Goal: Task Accomplishment & Management: Manage account settings

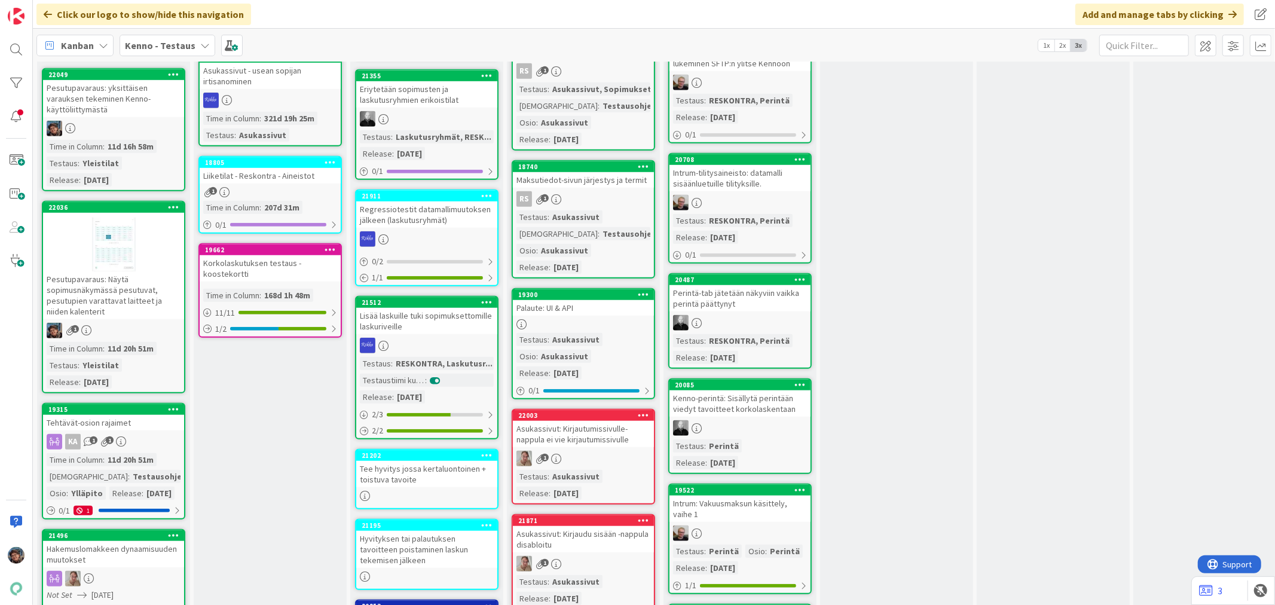
scroll to position [664, 0]
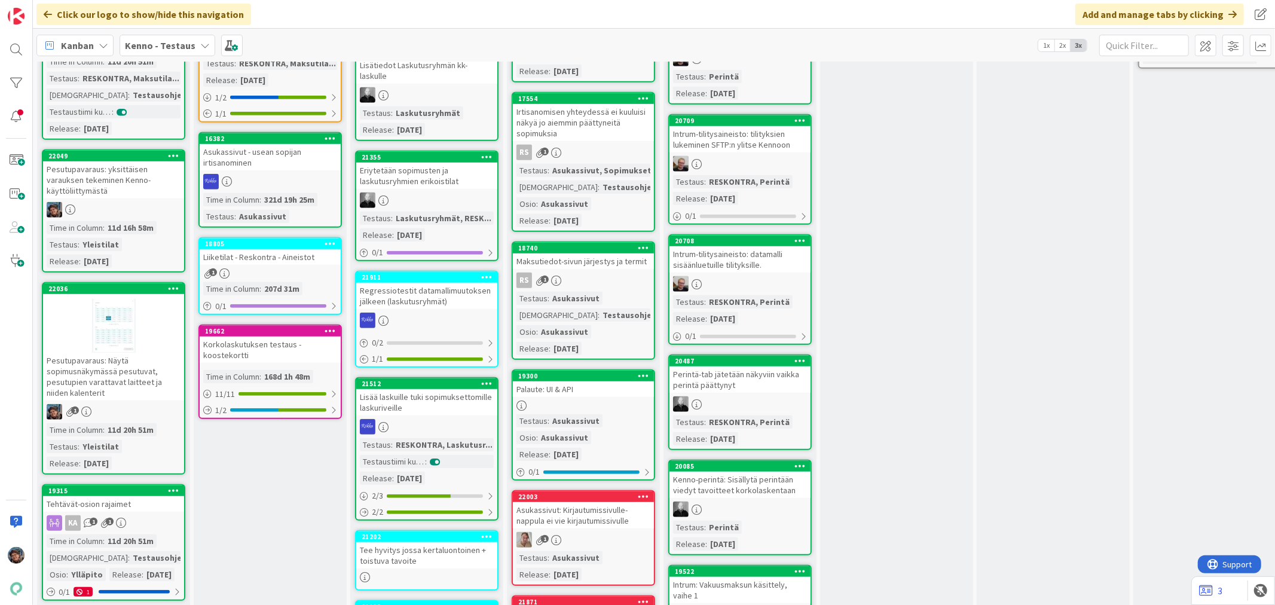
click at [117, 202] on div at bounding box center [113, 210] width 141 height 16
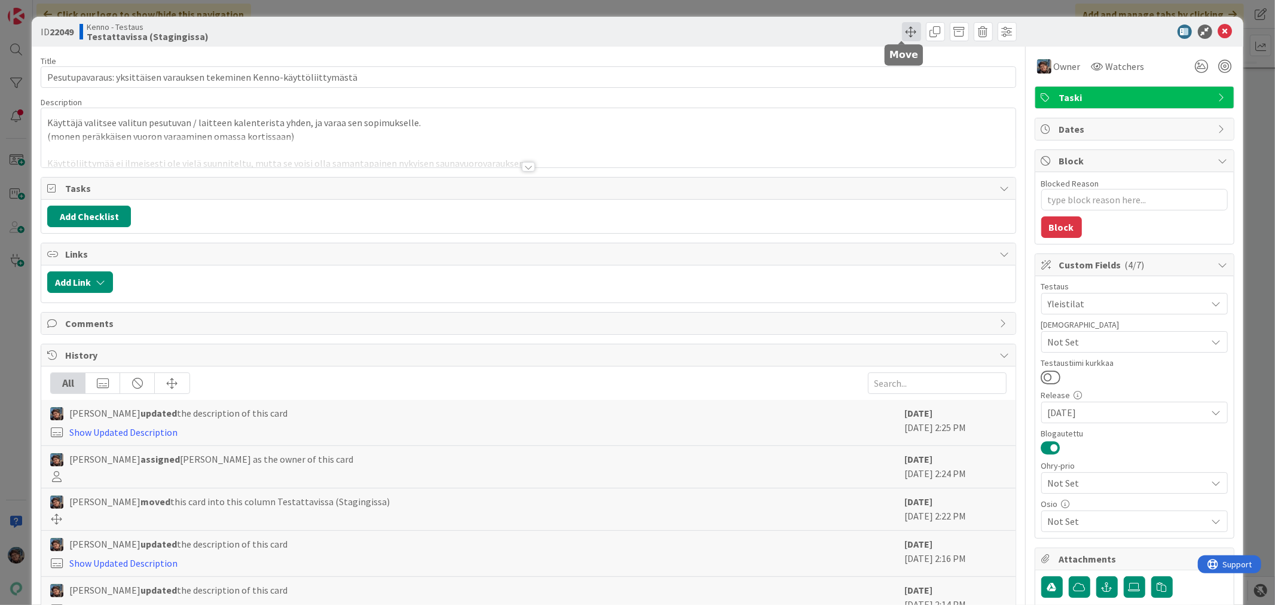
click at [902, 32] on span at bounding box center [911, 31] width 19 height 19
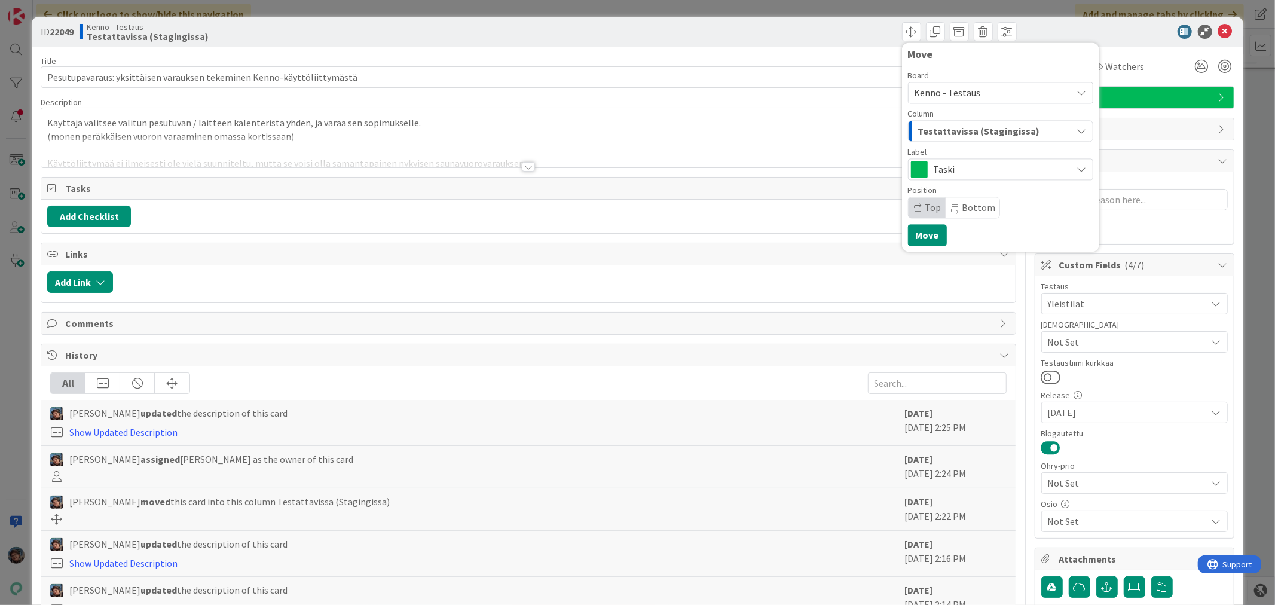
click at [955, 128] on span "Testattavissa (Stagingissa)" at bounding box center [979, 131] width 122 height 16
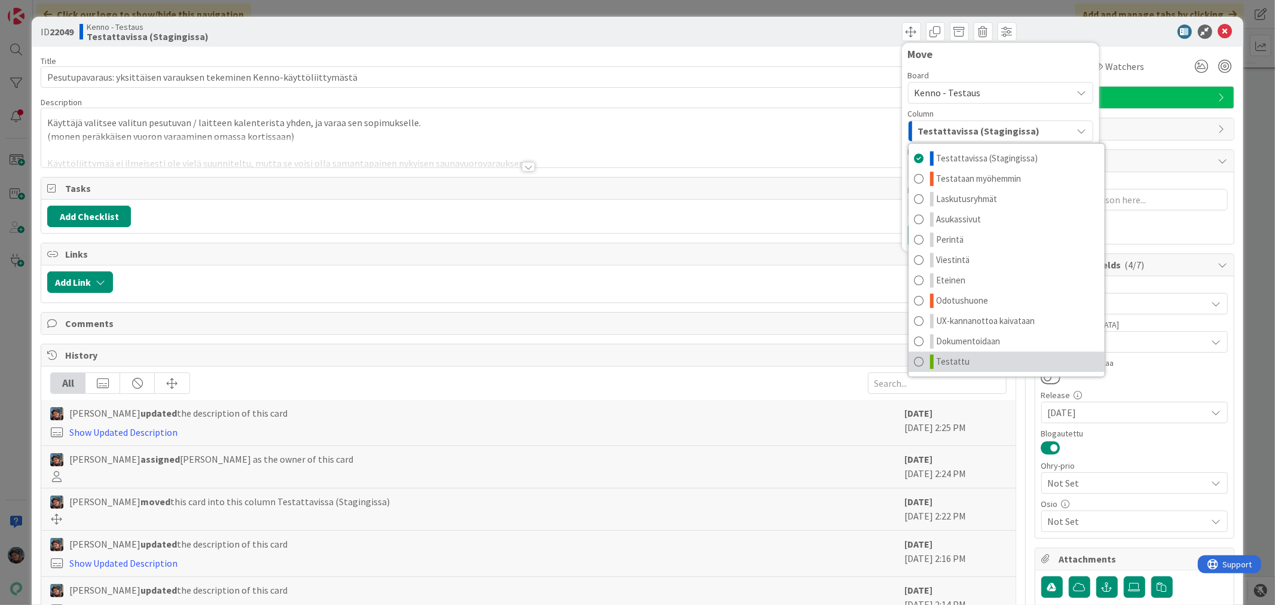
click at [926, 353] on link "Testattu" at bounding box center [1006, 361] width 196 height 20
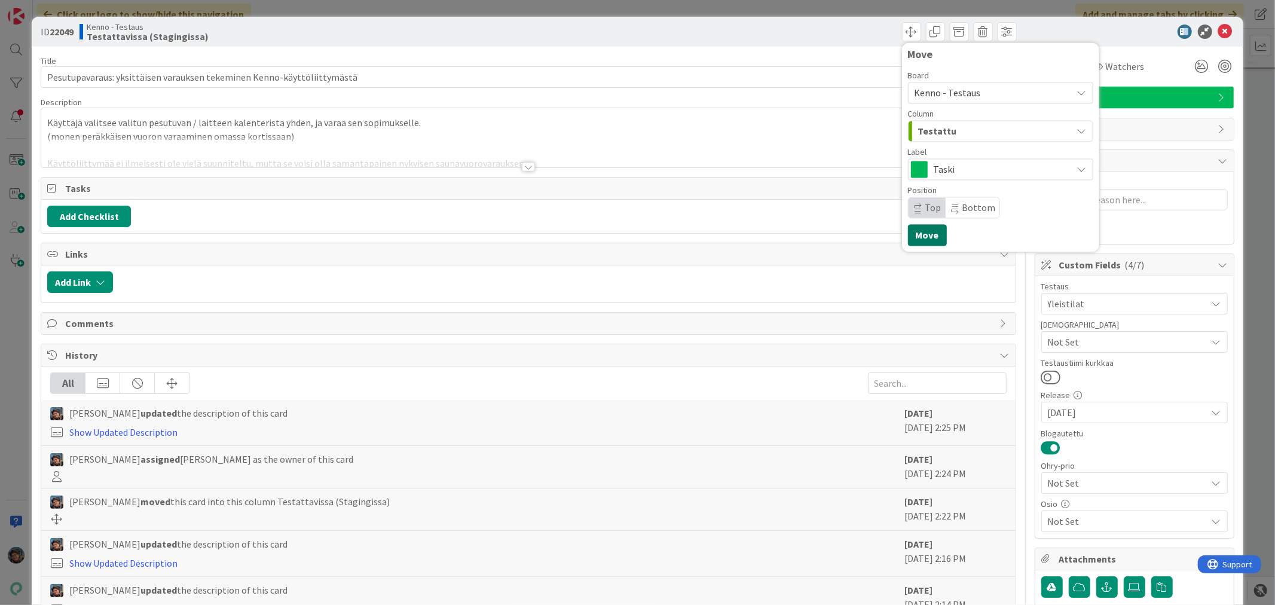
click at [911, 235] on button "Move" at bounding box center [927, 235] width 39 height 22
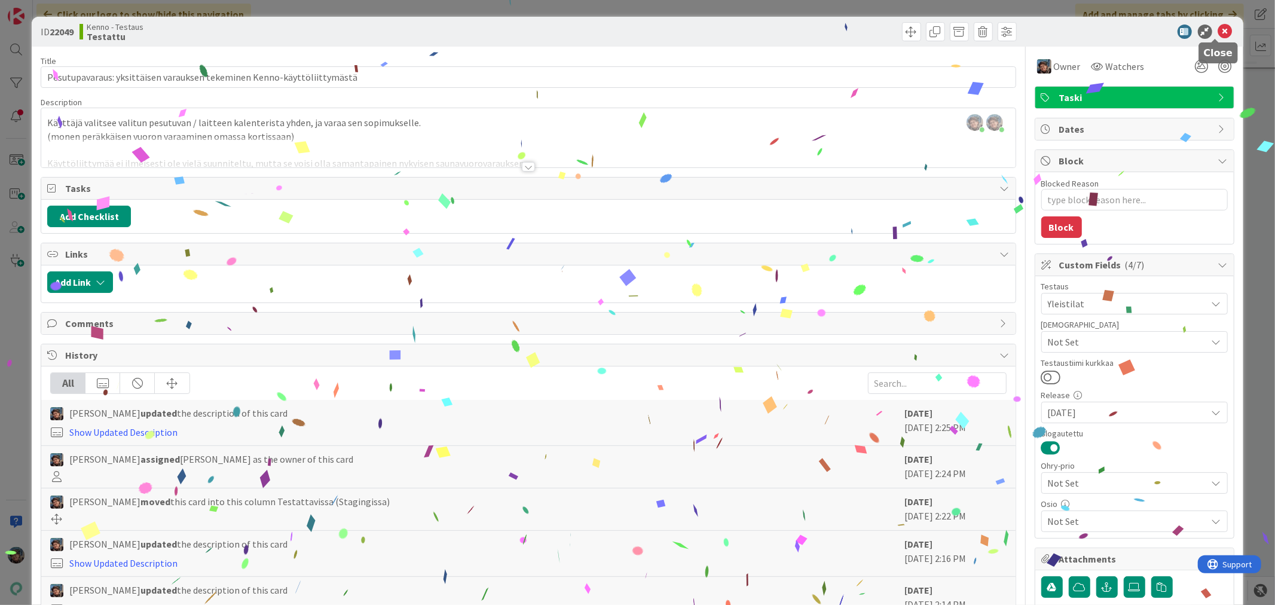
click at [1218, 32] on icon at bounding box center [1225, 32] width 14 height 14
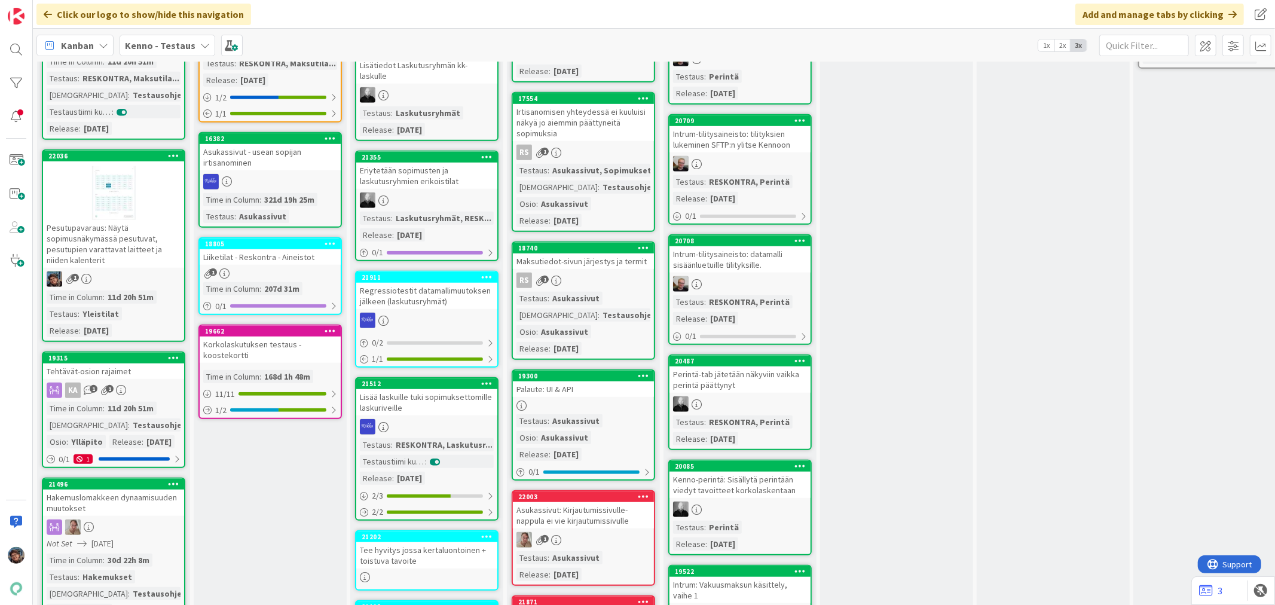
drag, startPoint x: 54, startPoint y: 267, endPoint x: 62, endPoint y: 257, distance: 12.3
click at [60, 256] on div "Pesutupavaraus: Näytä sopimusnäkymässä pesutuvat, pesutupien varattavat laittee…" at bounding box center [113, 244] width 141 height 48
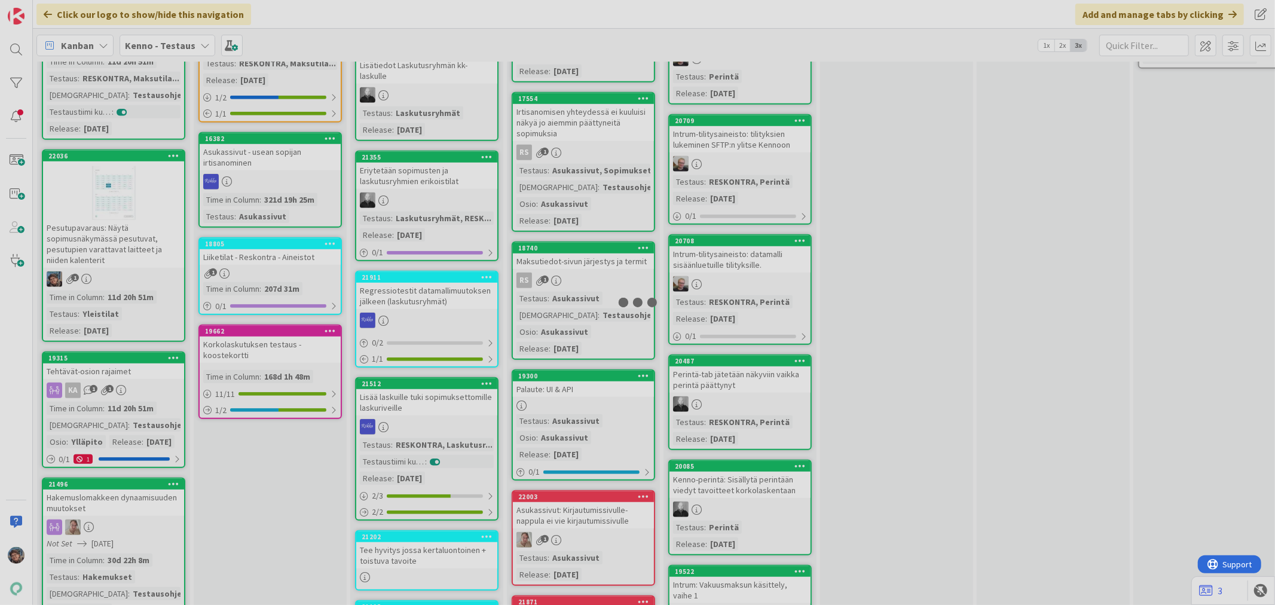
click at [62, 258] on div at bounding box center [637, 302] width 1275 height 605
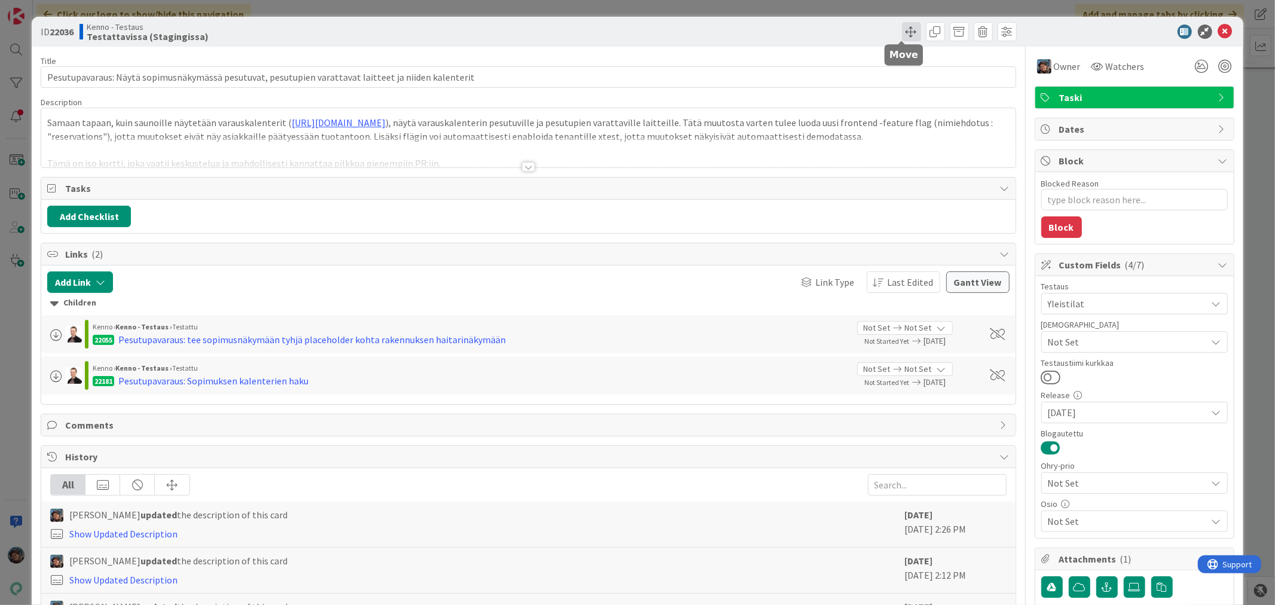
click at [902, 31] on span at bounding box center [911, 31] width 19 height 19
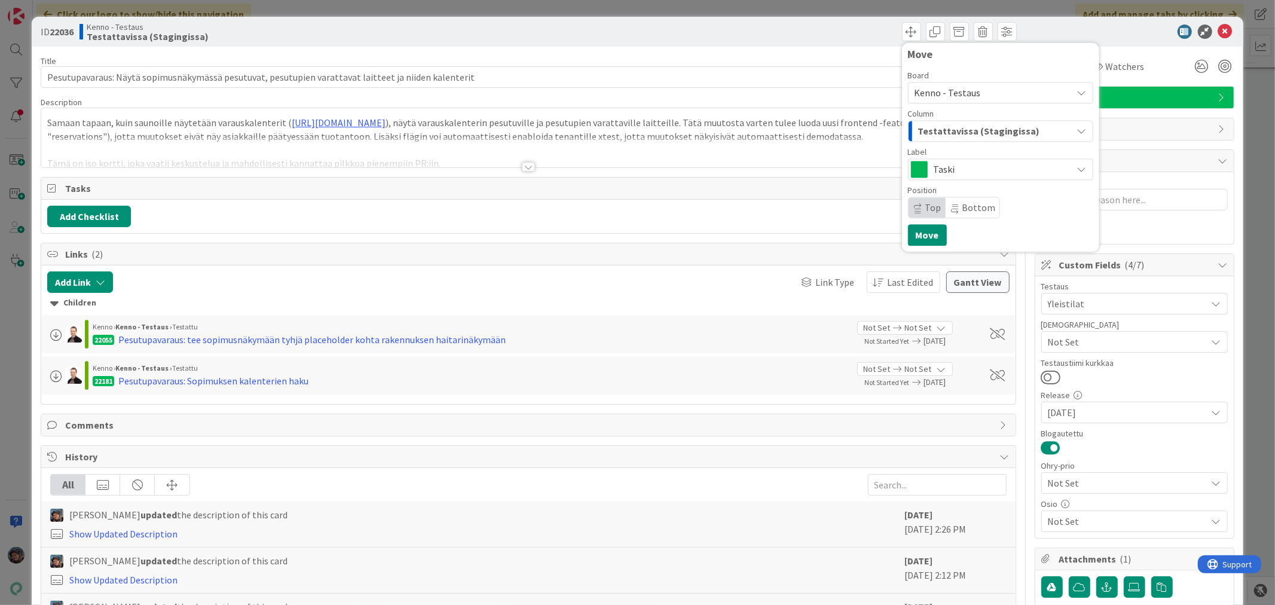
click at [936, 130] on span "Testattavissa (Stagingissa)" at bounding box center [979, 131] width 122 height 16
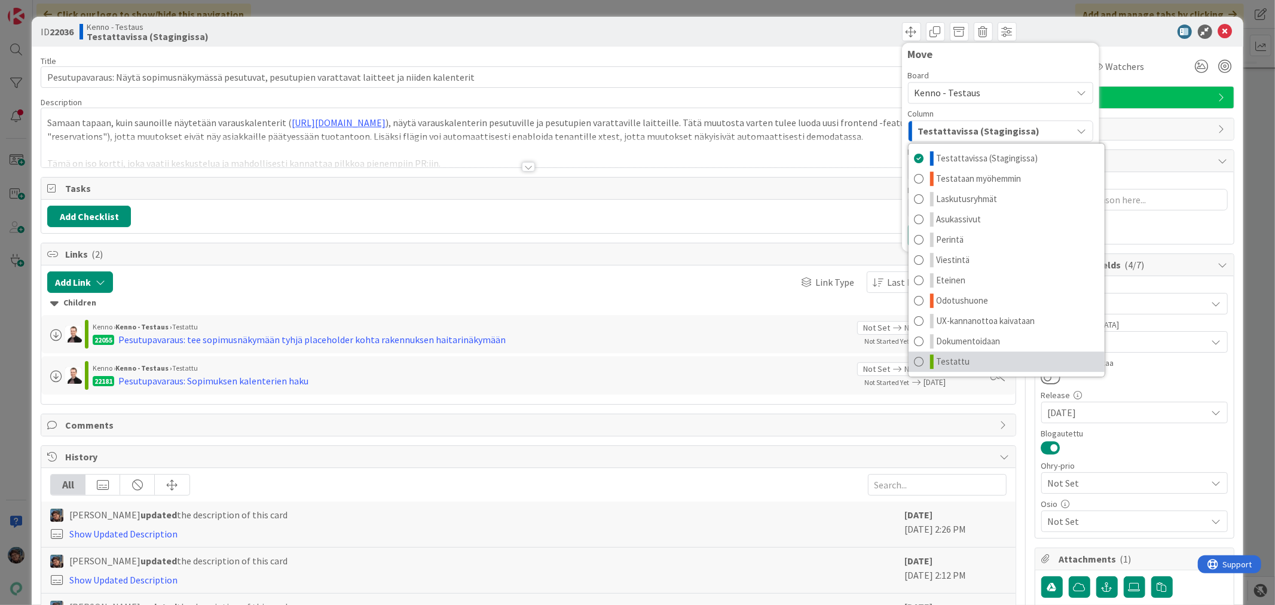
click at [944, 359] on span "Testattu" at bounding box center [952, 361] width 33 height 14
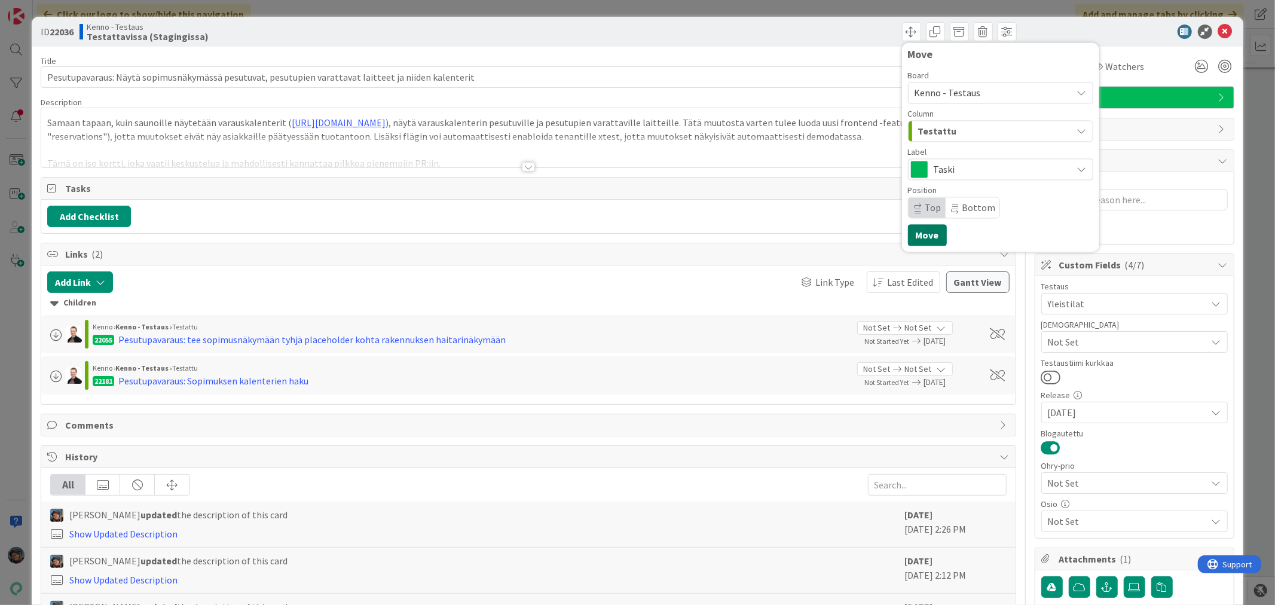
click at [919, 229] on button "Move" at bounding box center [927, 235] width 39 height 22
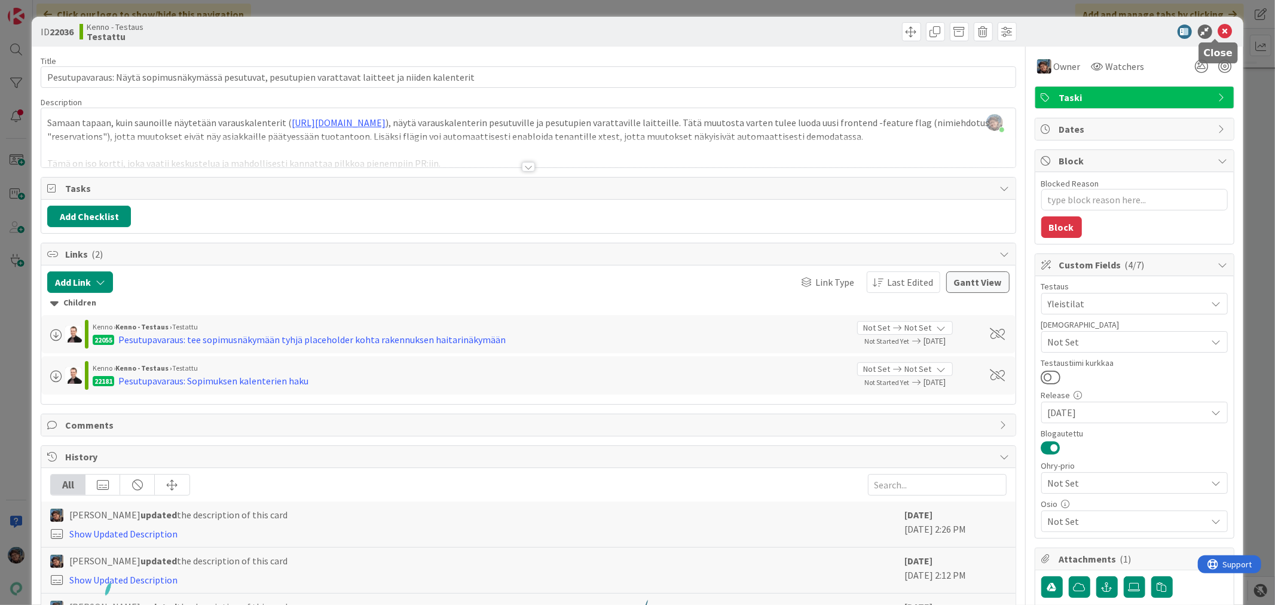
click at [1218, 32] on icon at bounding box center [1225, 32] width 14 height 14
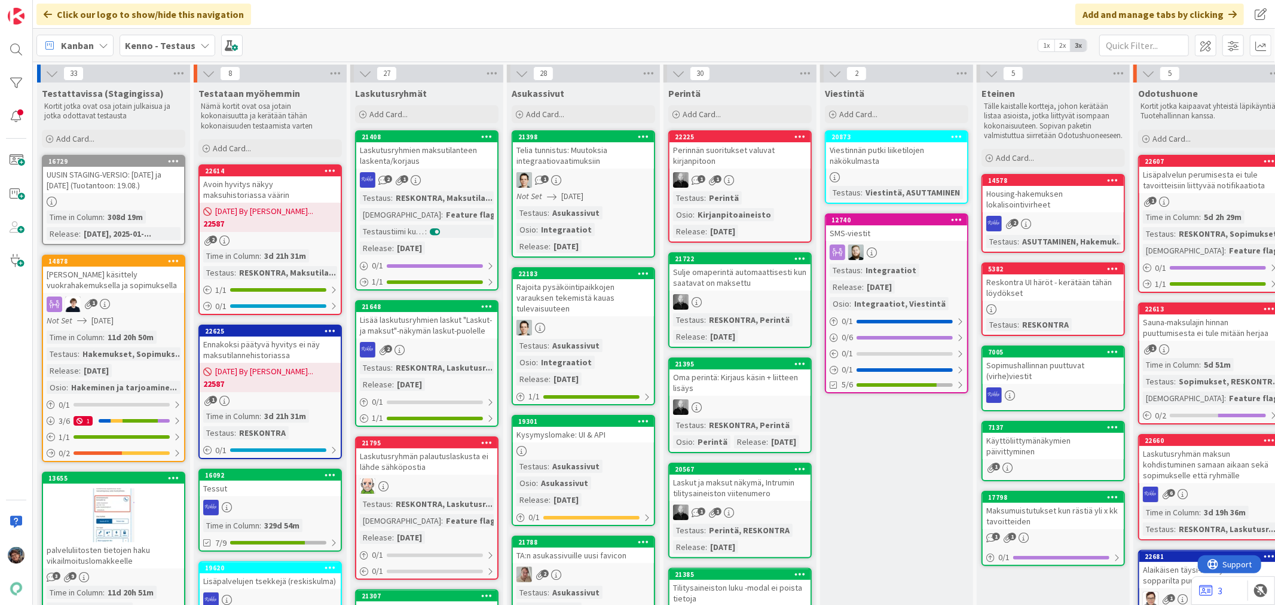
scroll to position [66, 0]
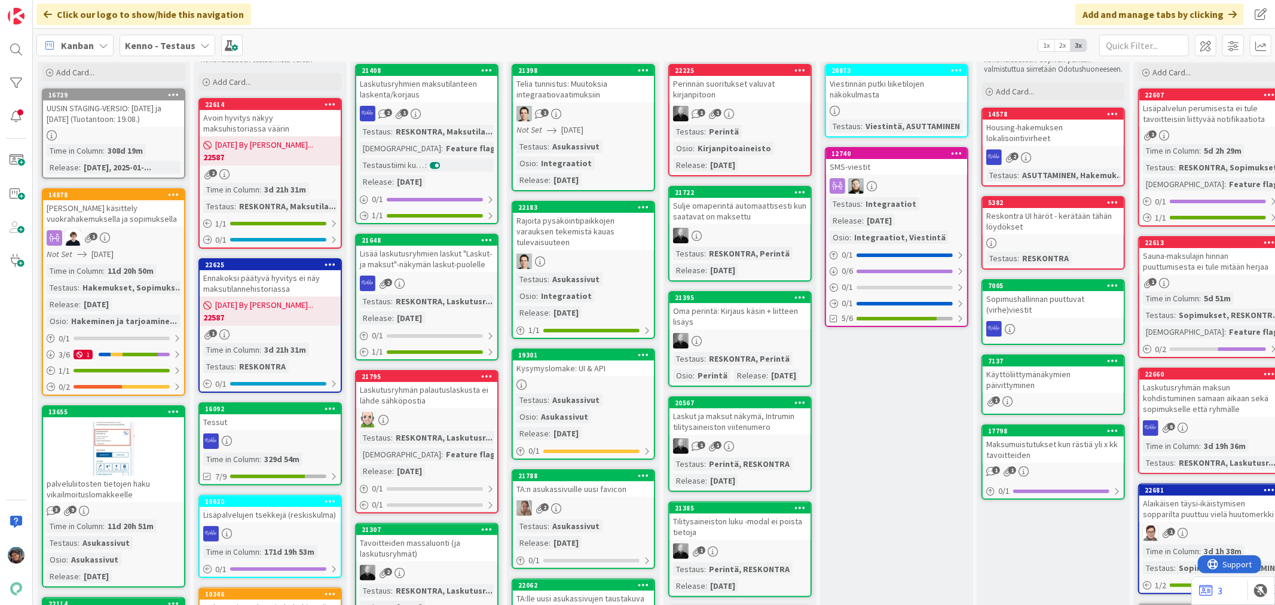
click at [126, 265] on div "11d 20h 50m" at bounding box center [131, 270] width 52 height 13
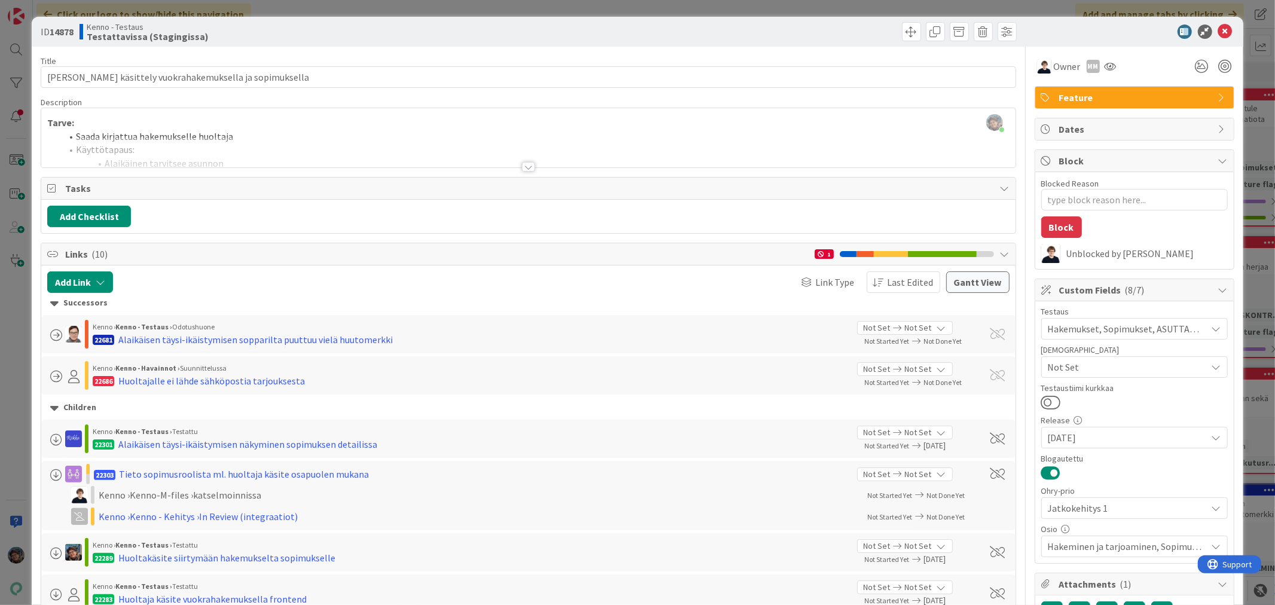
click at [522, 166] on div at bounding box center [528, 167] width 13 height 10
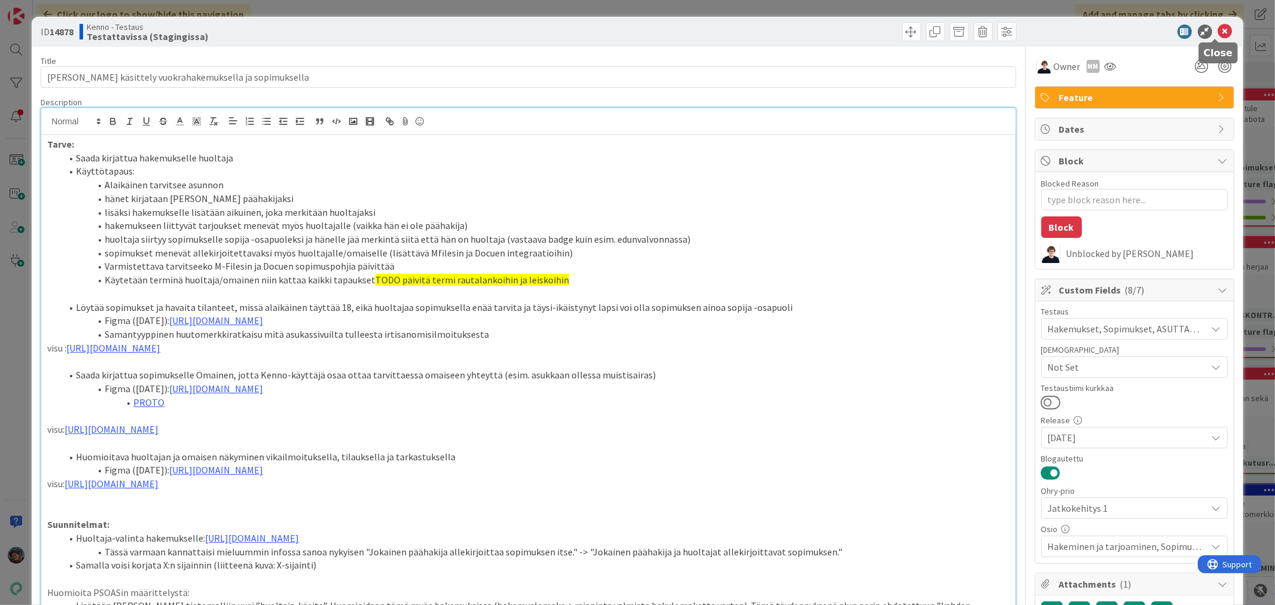
click at [1218, 36] on icon at bounding box center [1225, 32] width 14 height 14
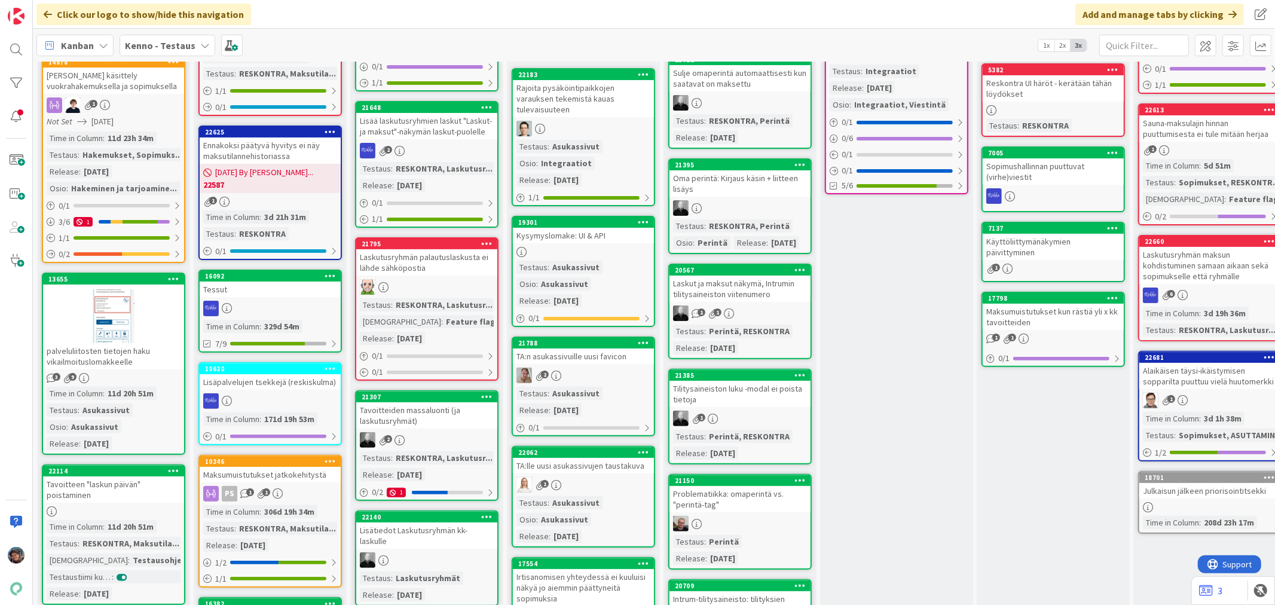
click at [153, 336] on div at bounding box center [113, 316] width 141 height 54
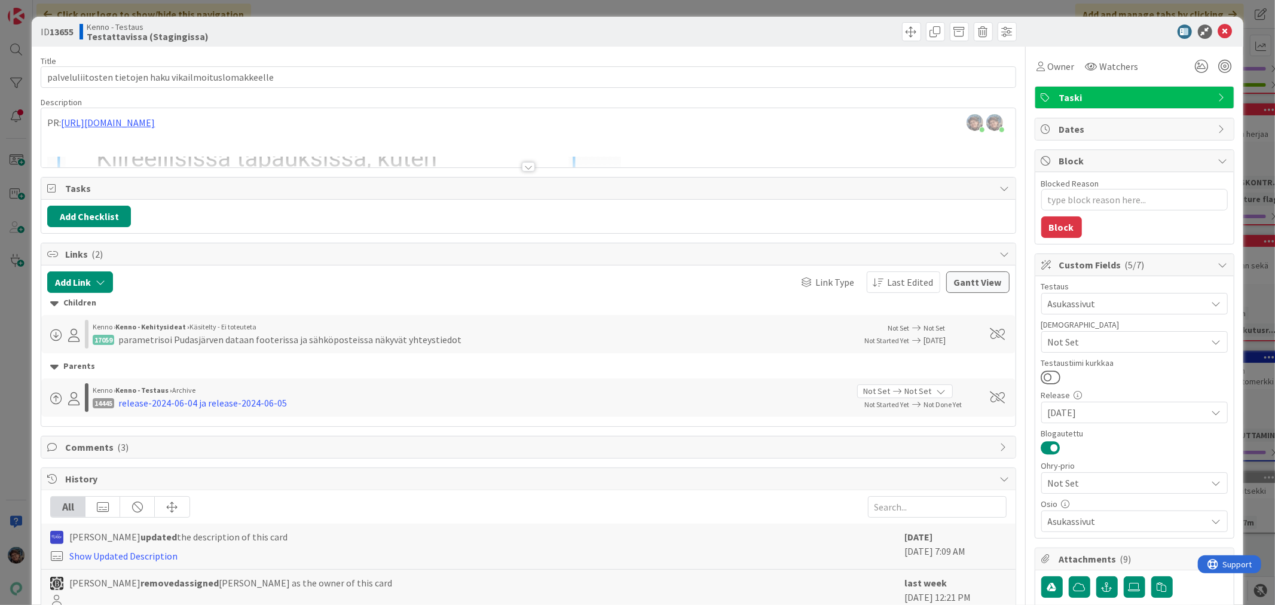
click at [522, 166] on div at bounding box center [528, 167] width 13 height 10
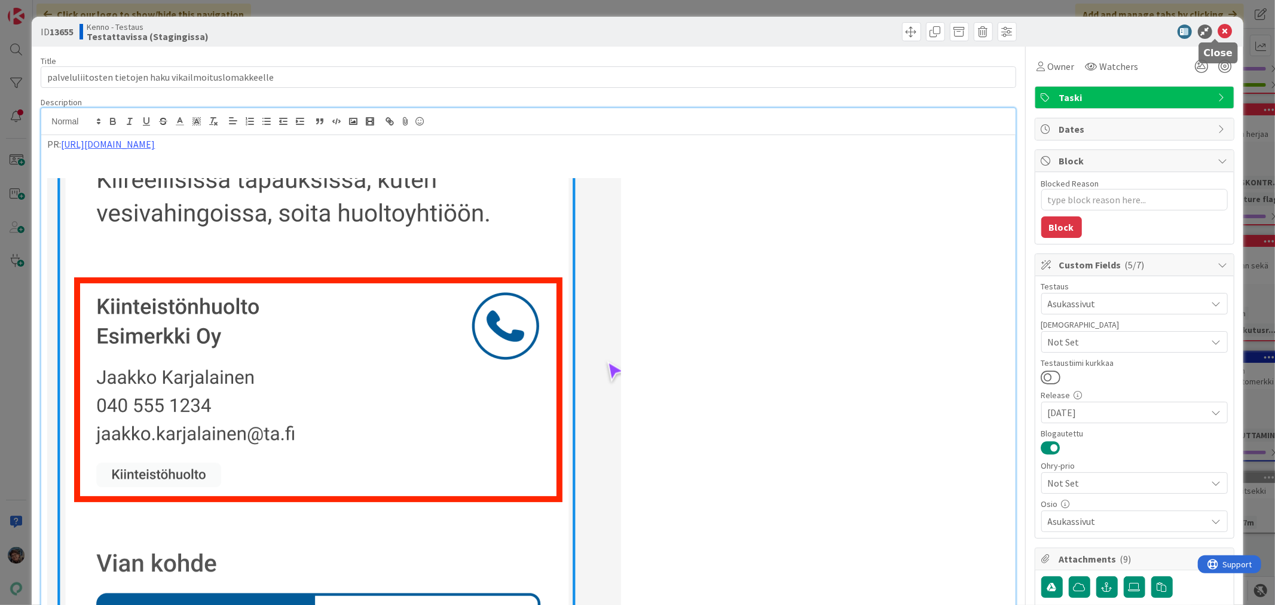
click at [1218, 32] on icon at bounding box center [1225, 32] width 14 height 14
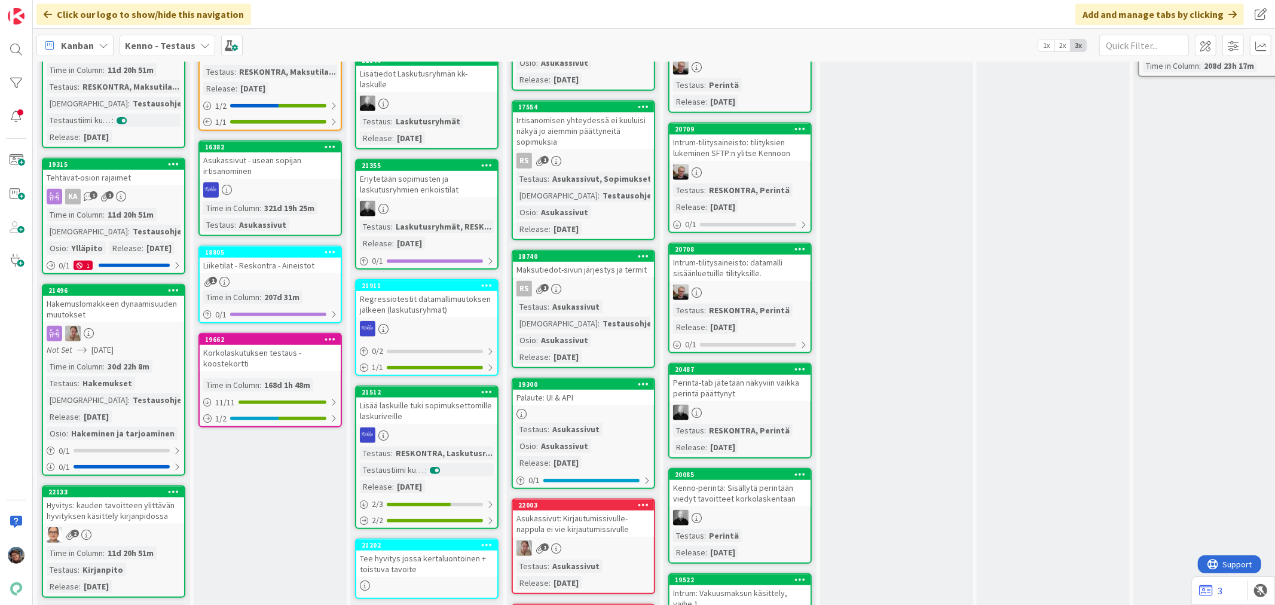
scroll to position [730, 0]
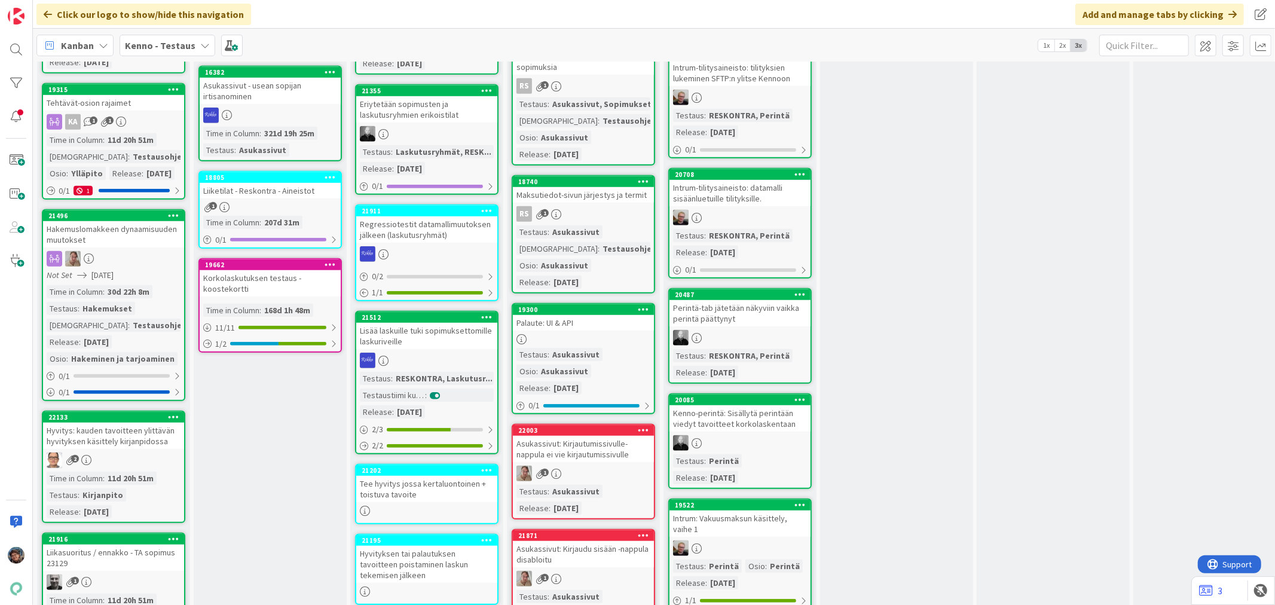
click at [124, 241] on div "Hakemuslomakkeen dynaamisuuden muutokset" at bounding box center [113, 234] width 141 height 26
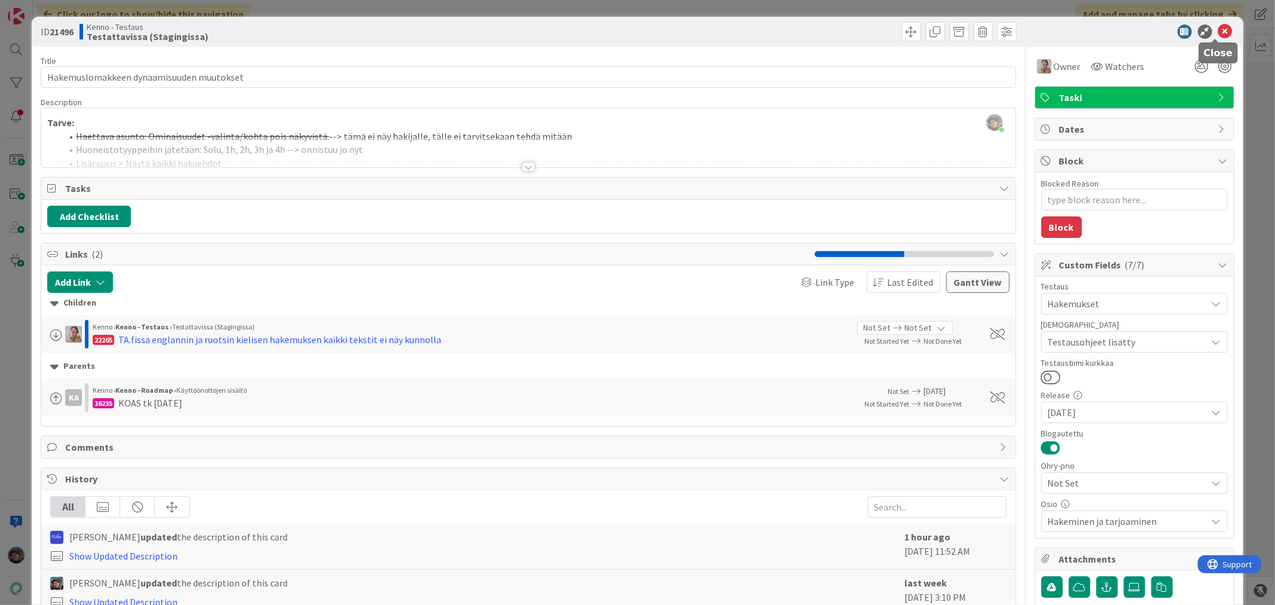
click at [1218, 27] on icon at bounding box center [1225, 32] width 14 height 14
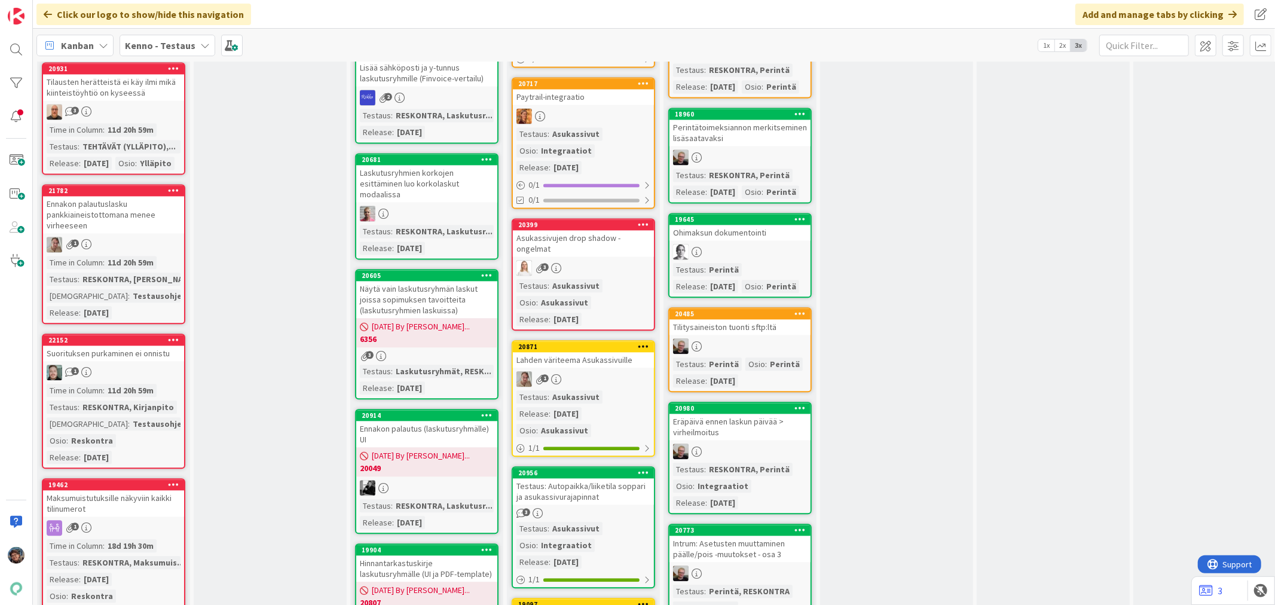
scroll to position [2191, 0]
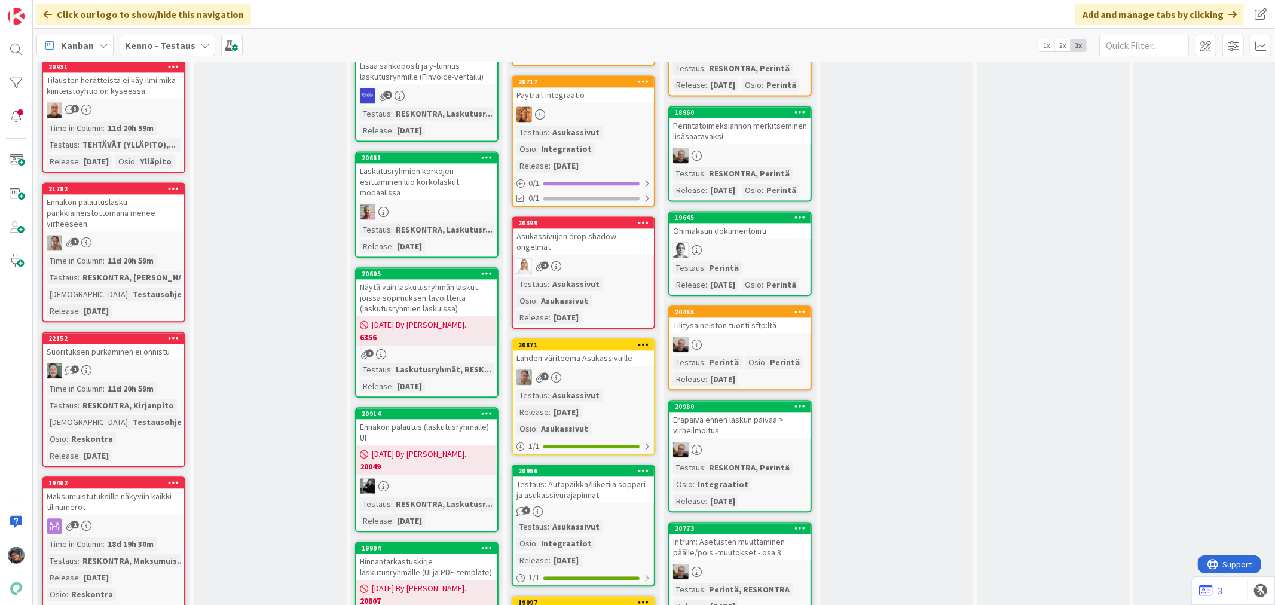
click at [131, 374] on link "22152 Suorituksen purkaminen ei onnistu 1 Time in Column : 11d 20h 59m Testaus …" at bounding box center [113, 399] width 143 height 135
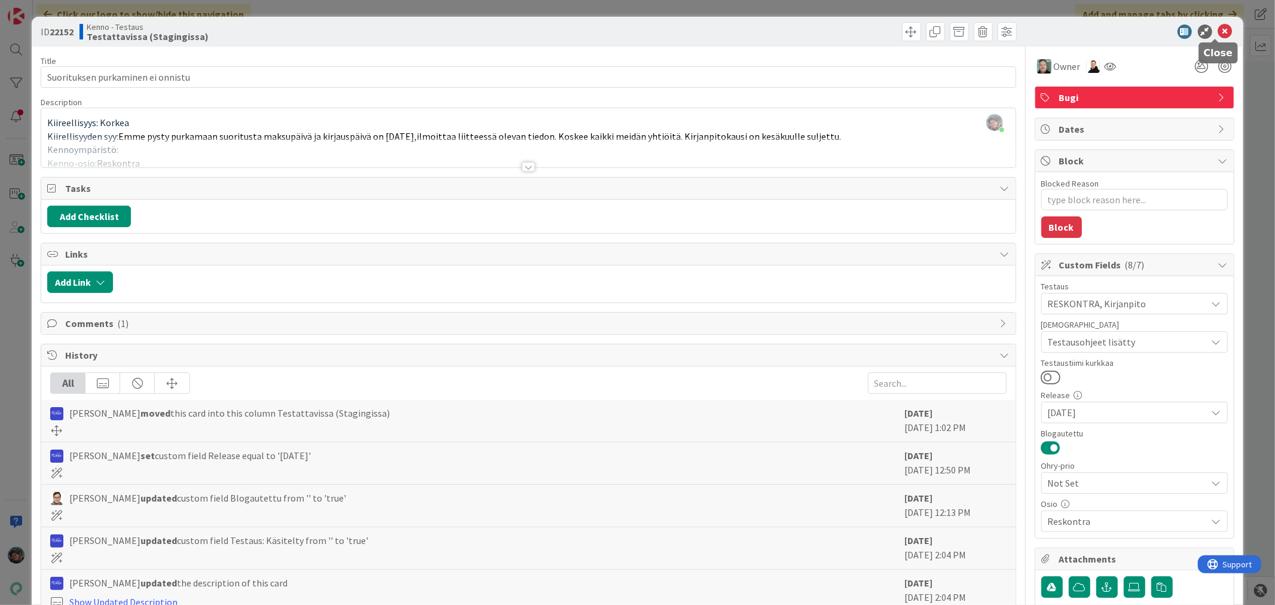
click at [1220, 28] on icon at bounding box center [1225, 32] width 14 height 14
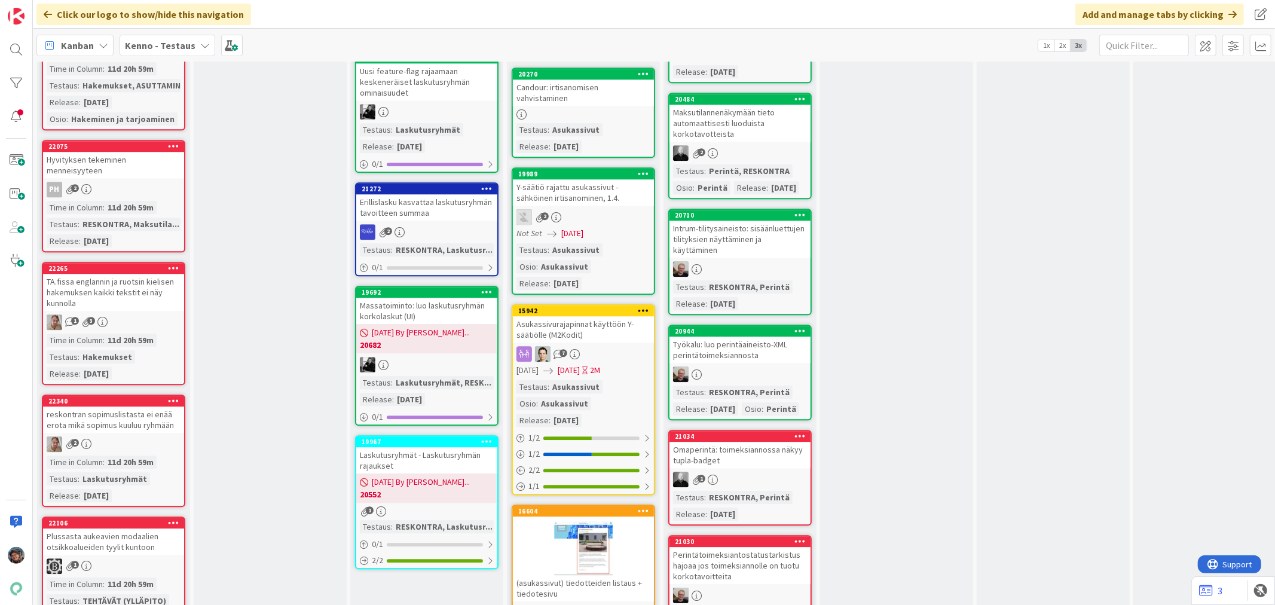
scroll to position [2855, 0]
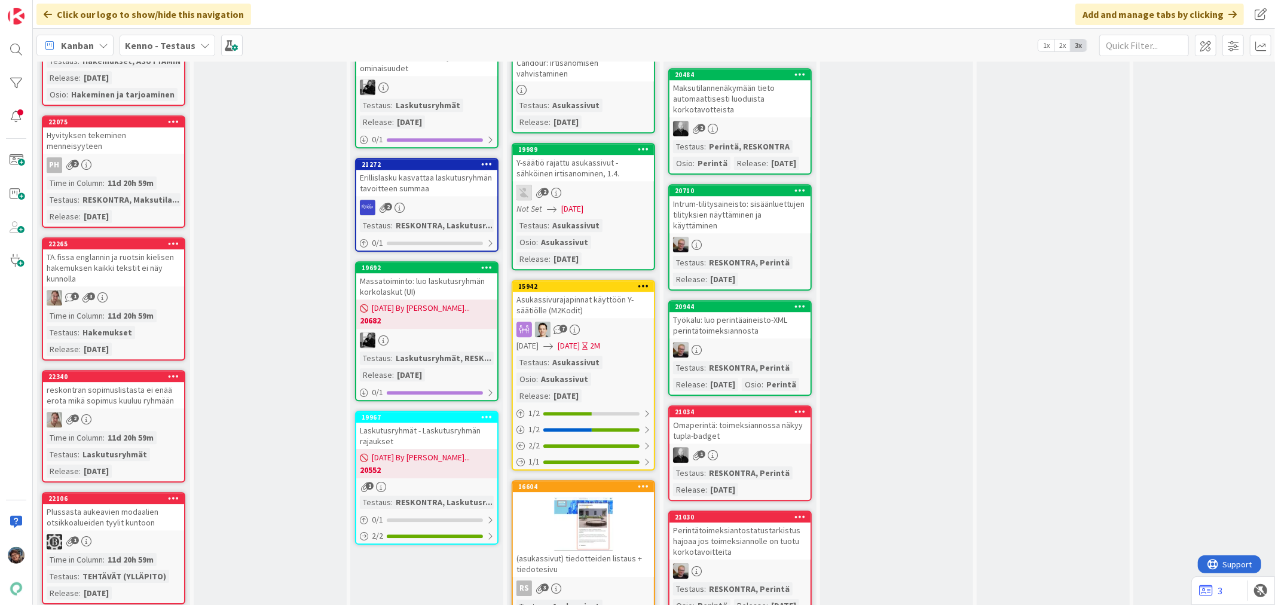
click at [129, 161] on div "PH 2" at bounding box center [113, 165] width 141 height 16
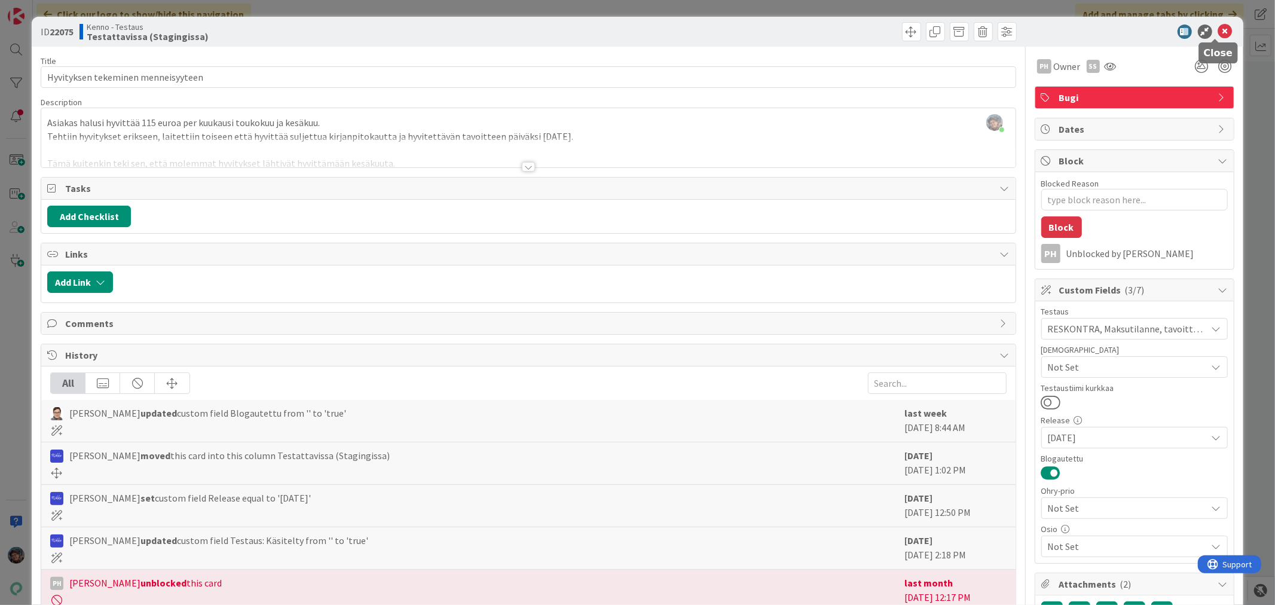
click at [1218, 30] on icon at bounding box center [1225, 32] width 14 height 14
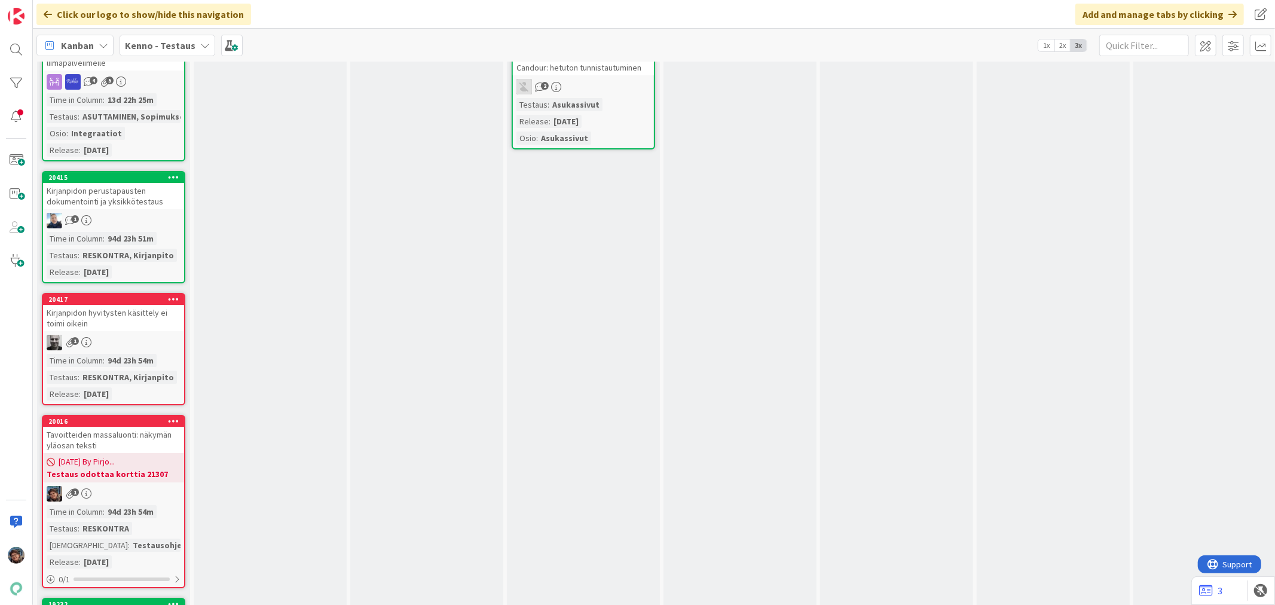
scroll to position [3851, 0]
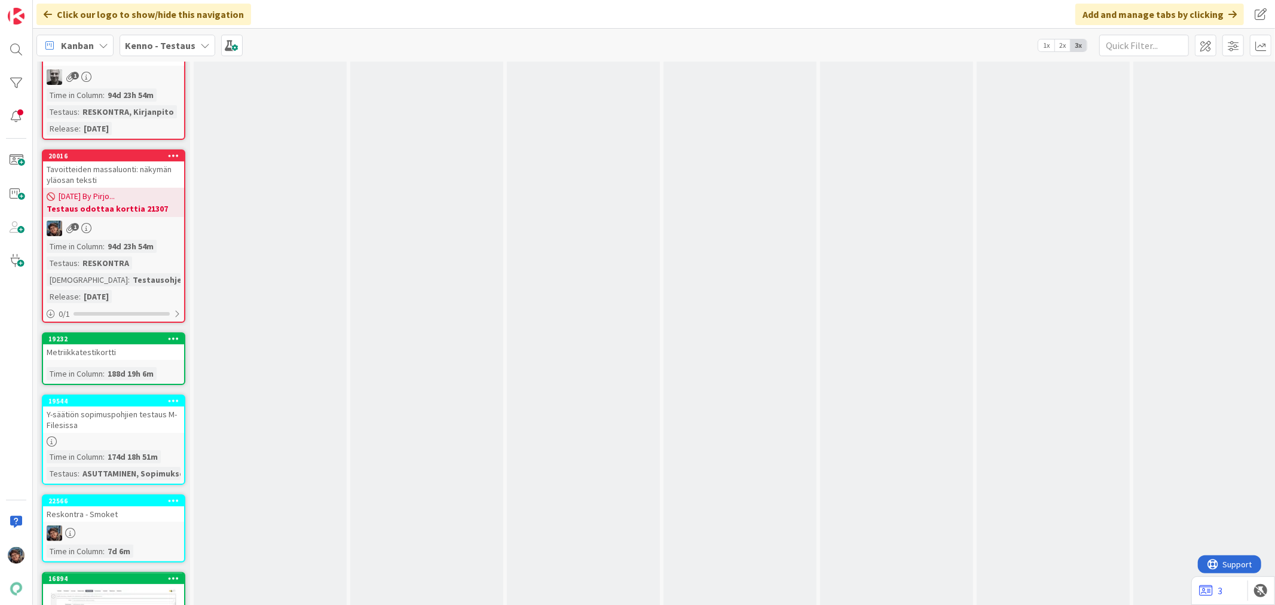
click at [117, 510] on link "22566 Reskontra - Smoket Time in Column : 7d 6m" at bounding box center [113, 528] width 143 height 68
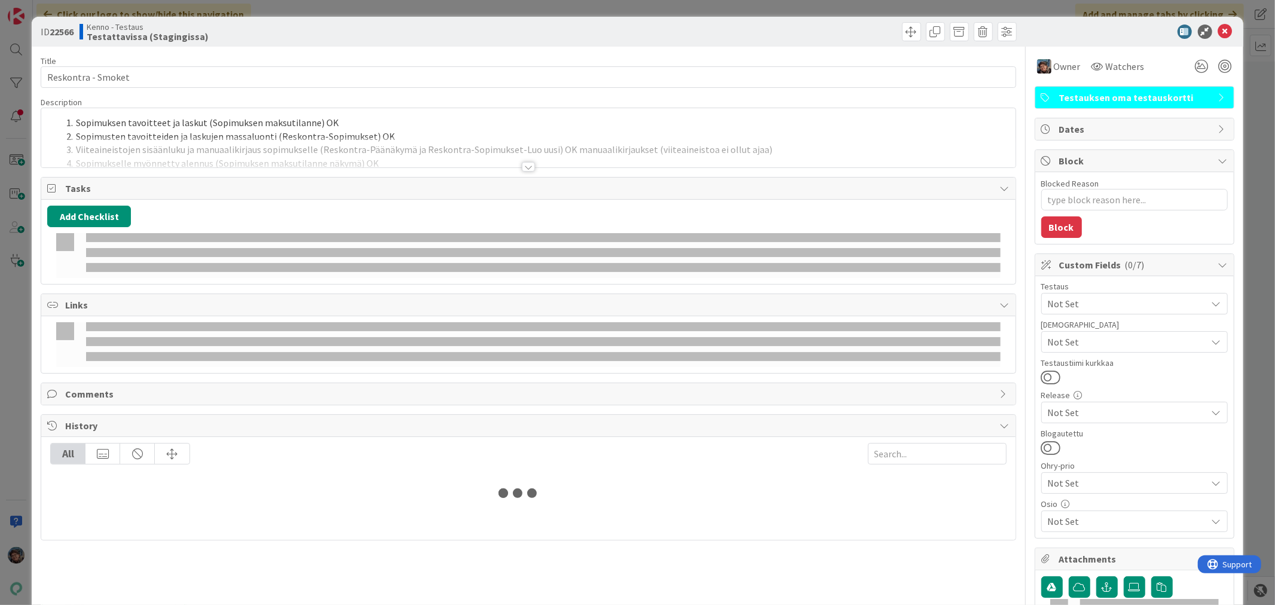
type textarea "x"
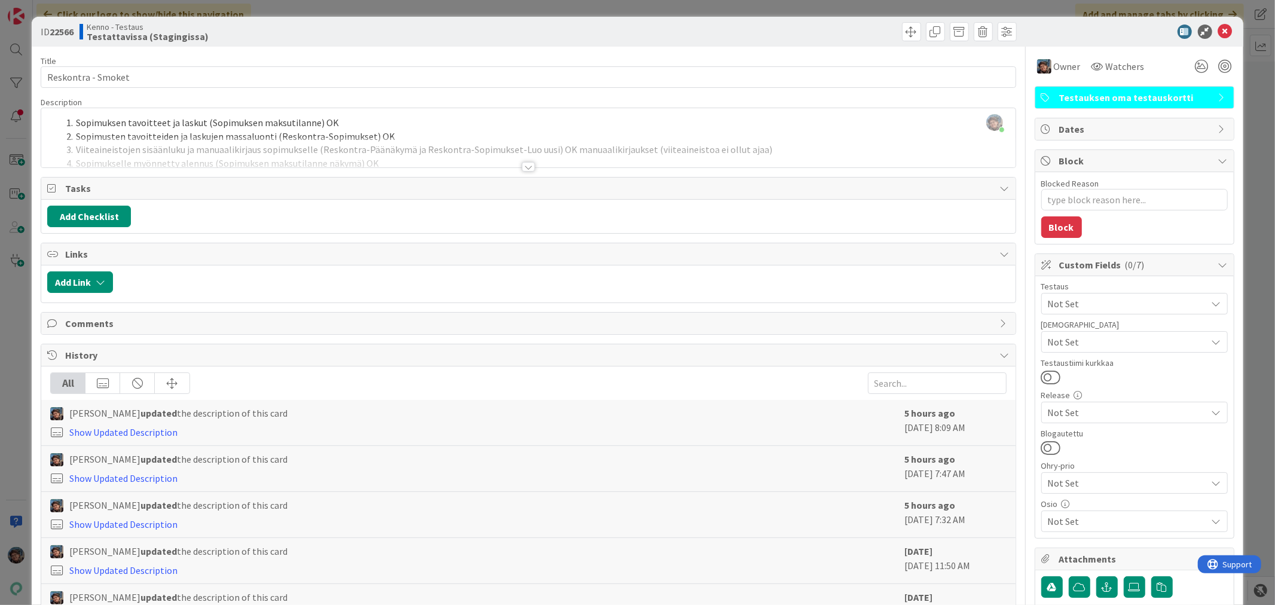
click at [522, 171] on div at bounding box center [528, 167] width 13 height 10
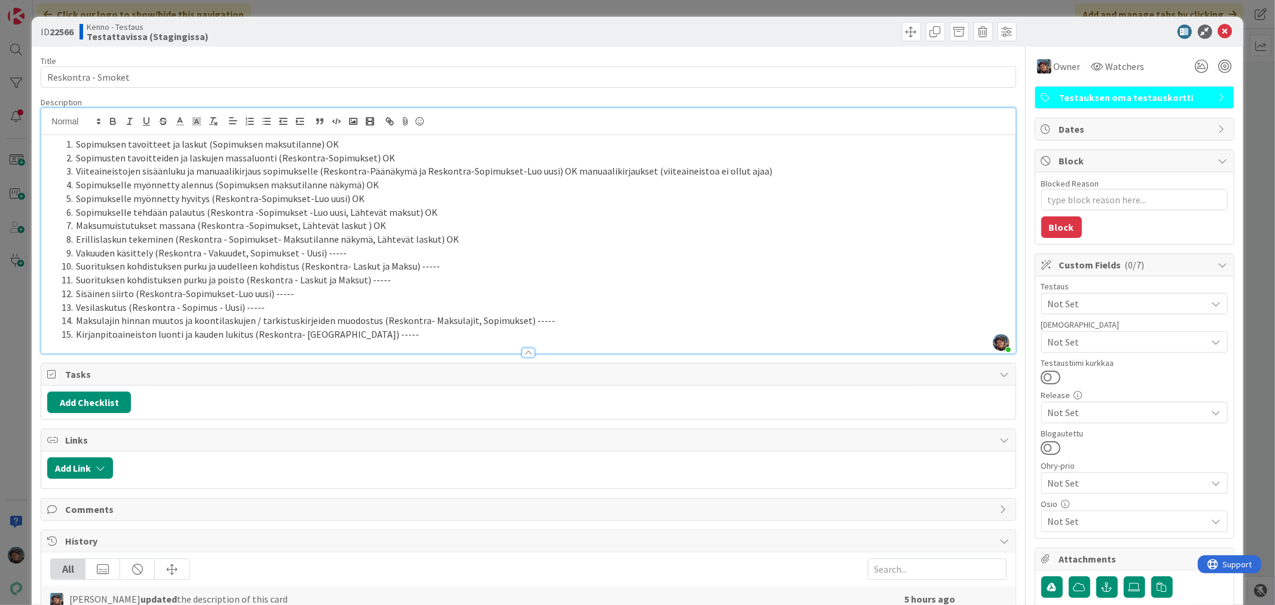
drag, startPoint x: 244, startPoint y: 307, endPoint x: 293, endPoint y: 306, distance: 49.0
click at [293, 307] on li "Vesilaskutus (Reskontra - Sopimus - Uusi) -----" at bounding box center [535, 308] width 947 height 14
click at [542, 322] on li "Maksulajin hinnan muutos ja koontilaskujen / tarkistuskirjeiden muodostus (Resk…" at bounding box center [535, 321] width 947 height 14
type textarea "x"
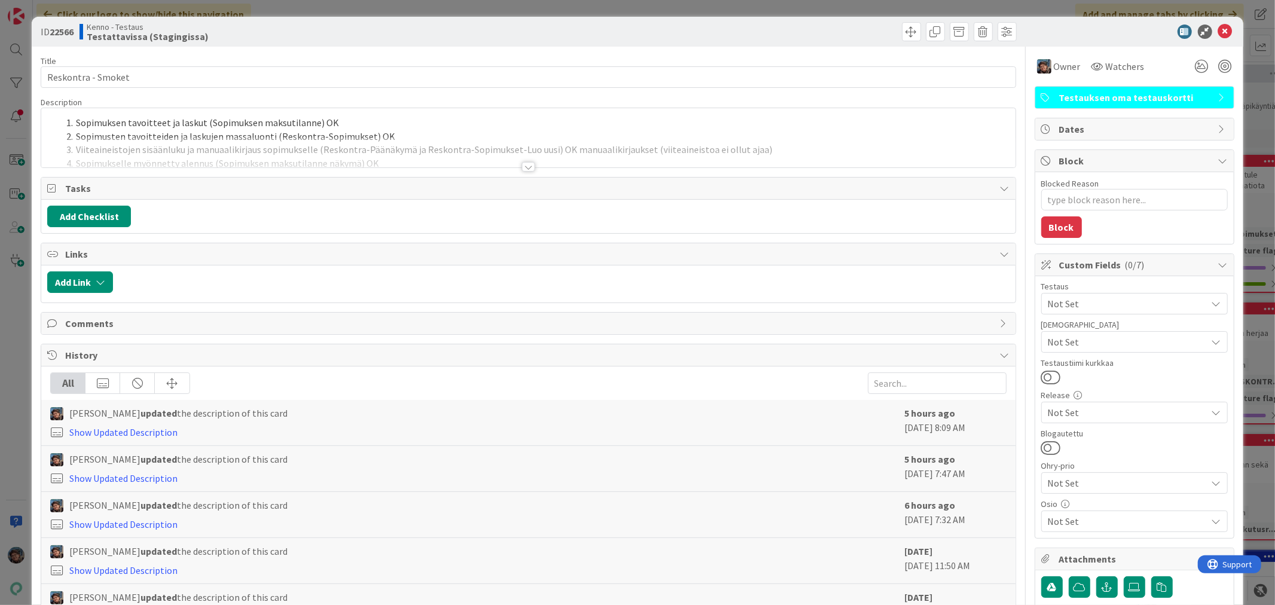
click at [524, 167] on div at bounding box center [528, 167] width 13 height 10
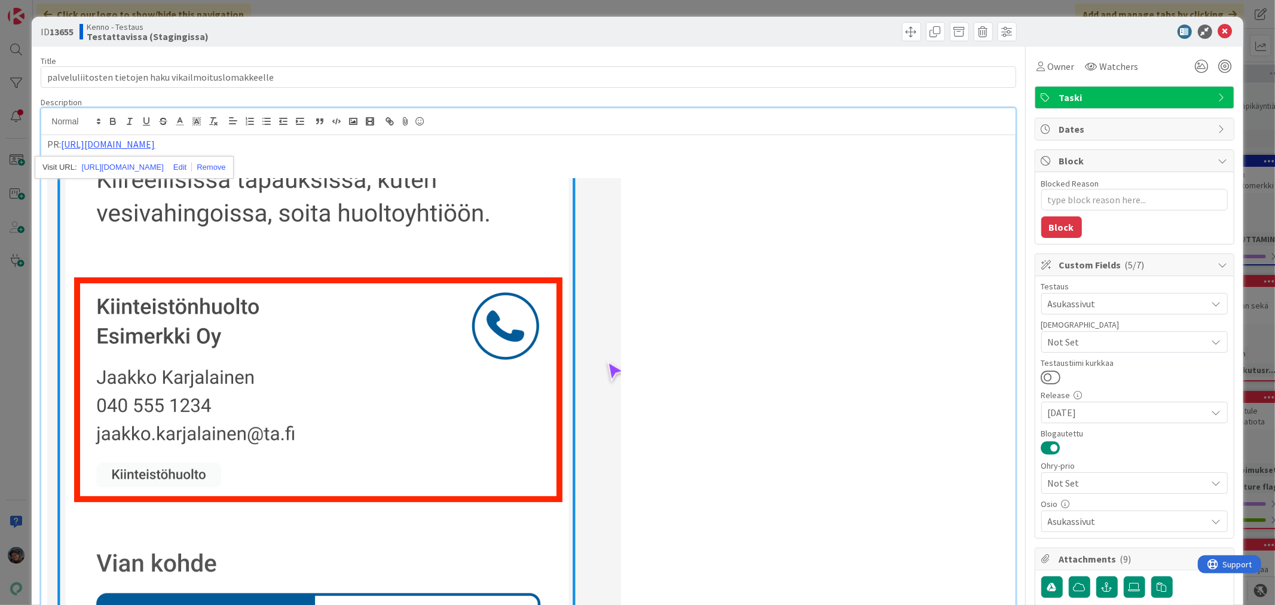
scroll to position [265, 0]
click at [1218, 33] on icon at bounding box center [1225, 32] width 14 height 14
